Goal: Browse casually

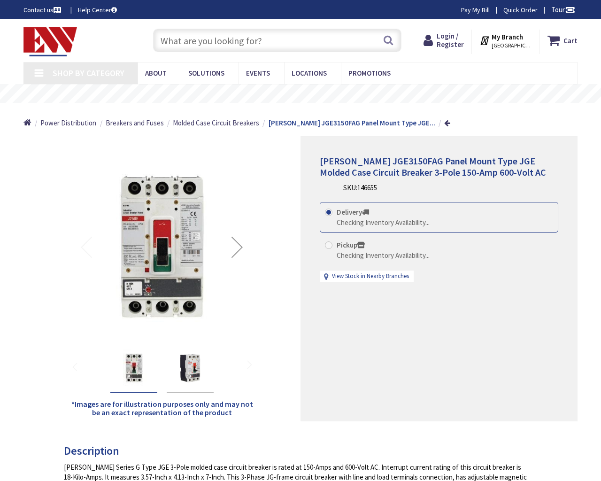
type input "[PERSON_NAME][STREET_ADDRESS]"
